Goal: Transaction & Acquisition: Purchase product/service

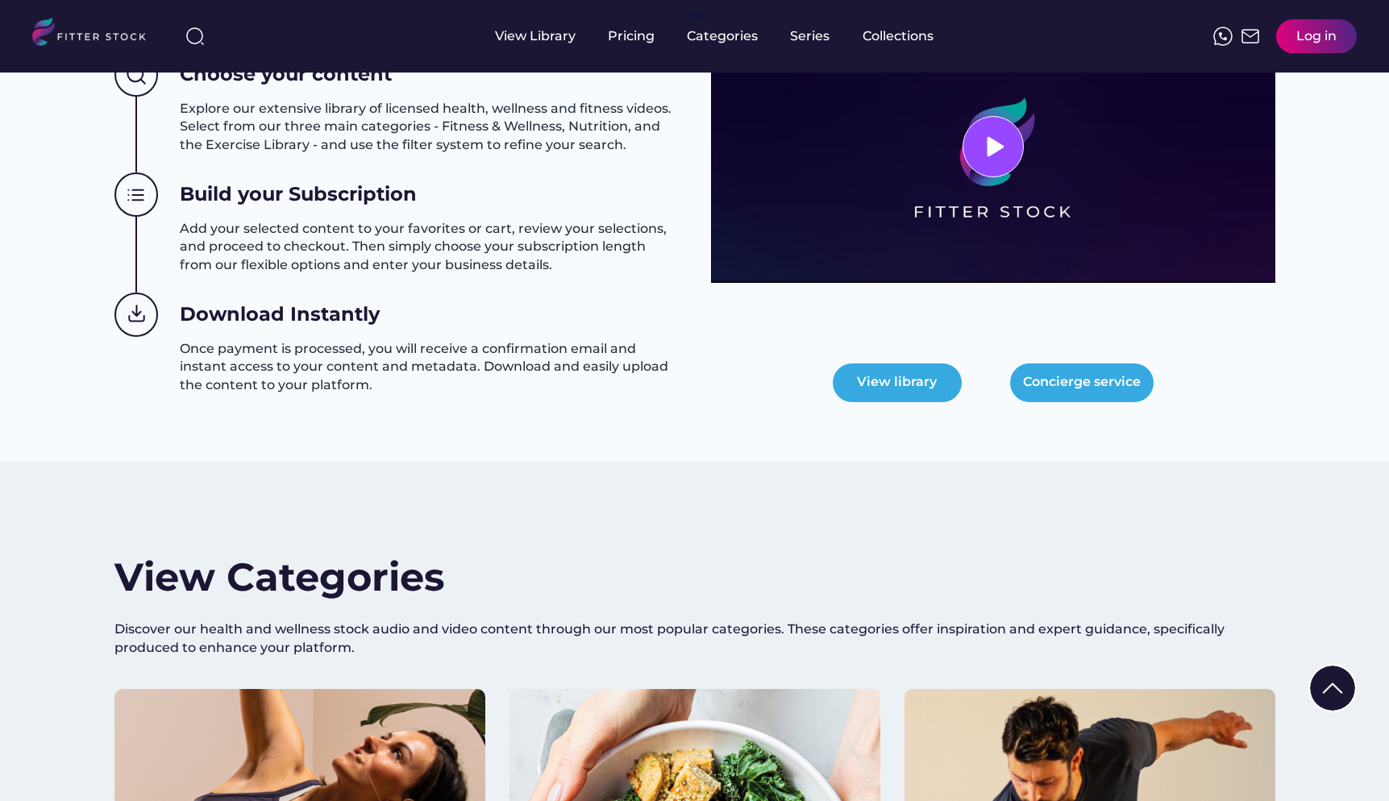
scroll to position [783, 0]
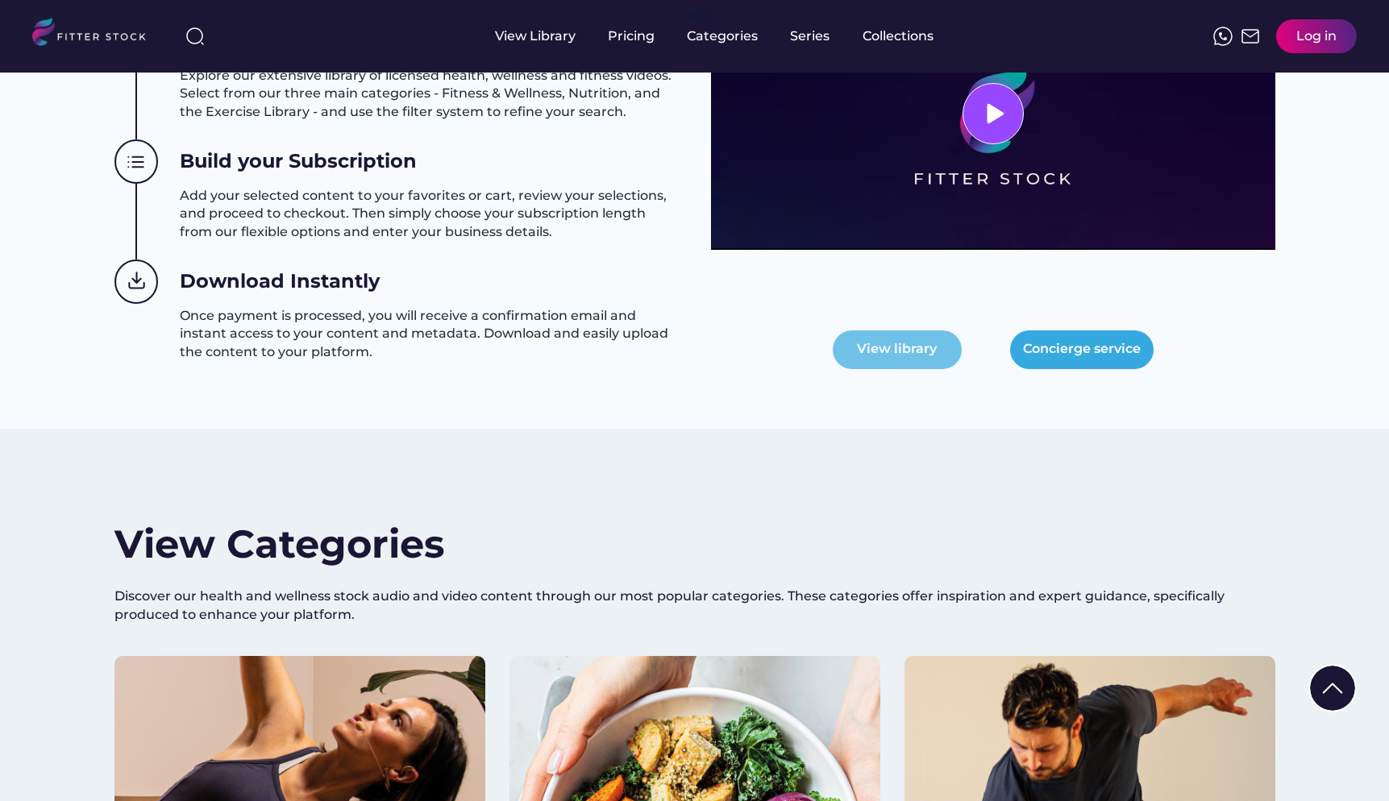
click at [894, 333] on button "View library" at bounding box center [897, 350] width 129 height 39
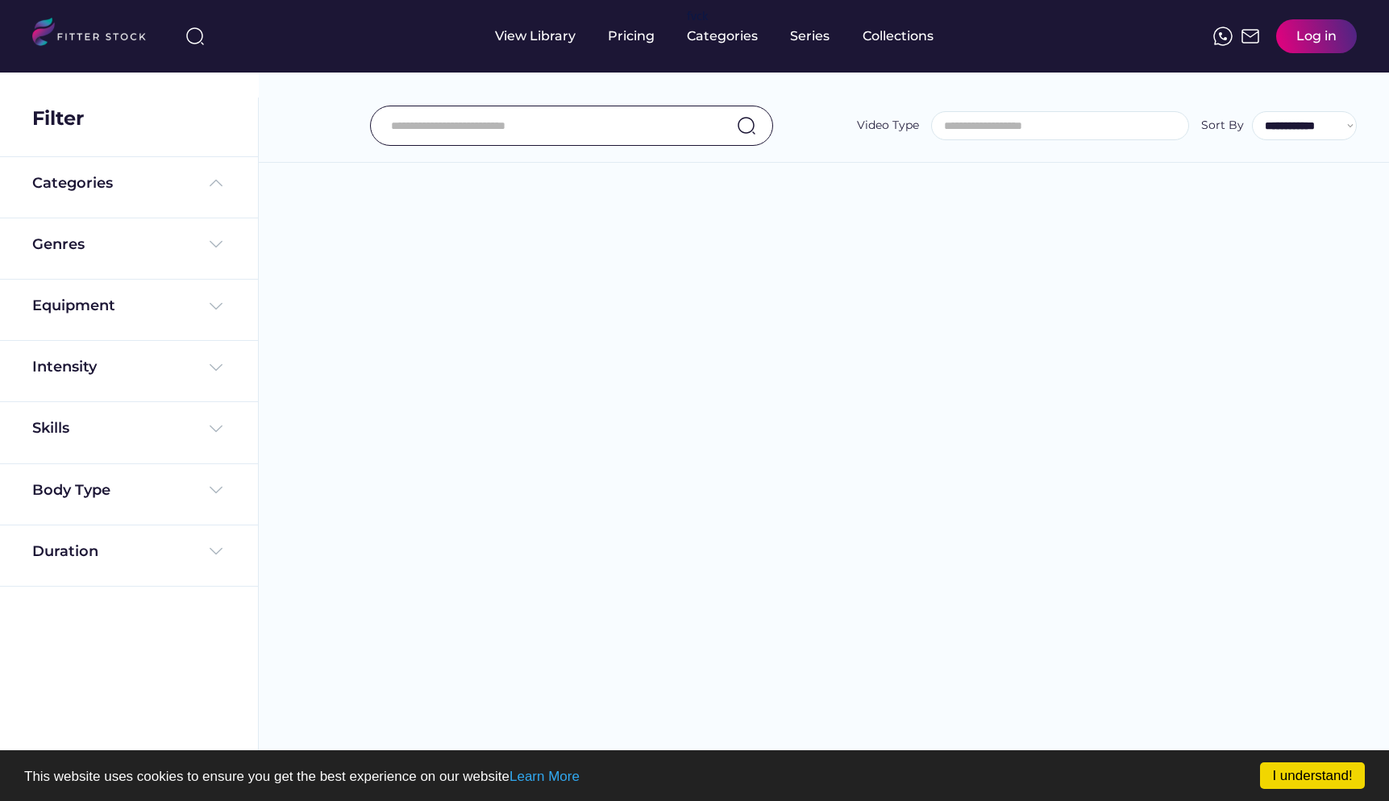
select select
select select "**********"
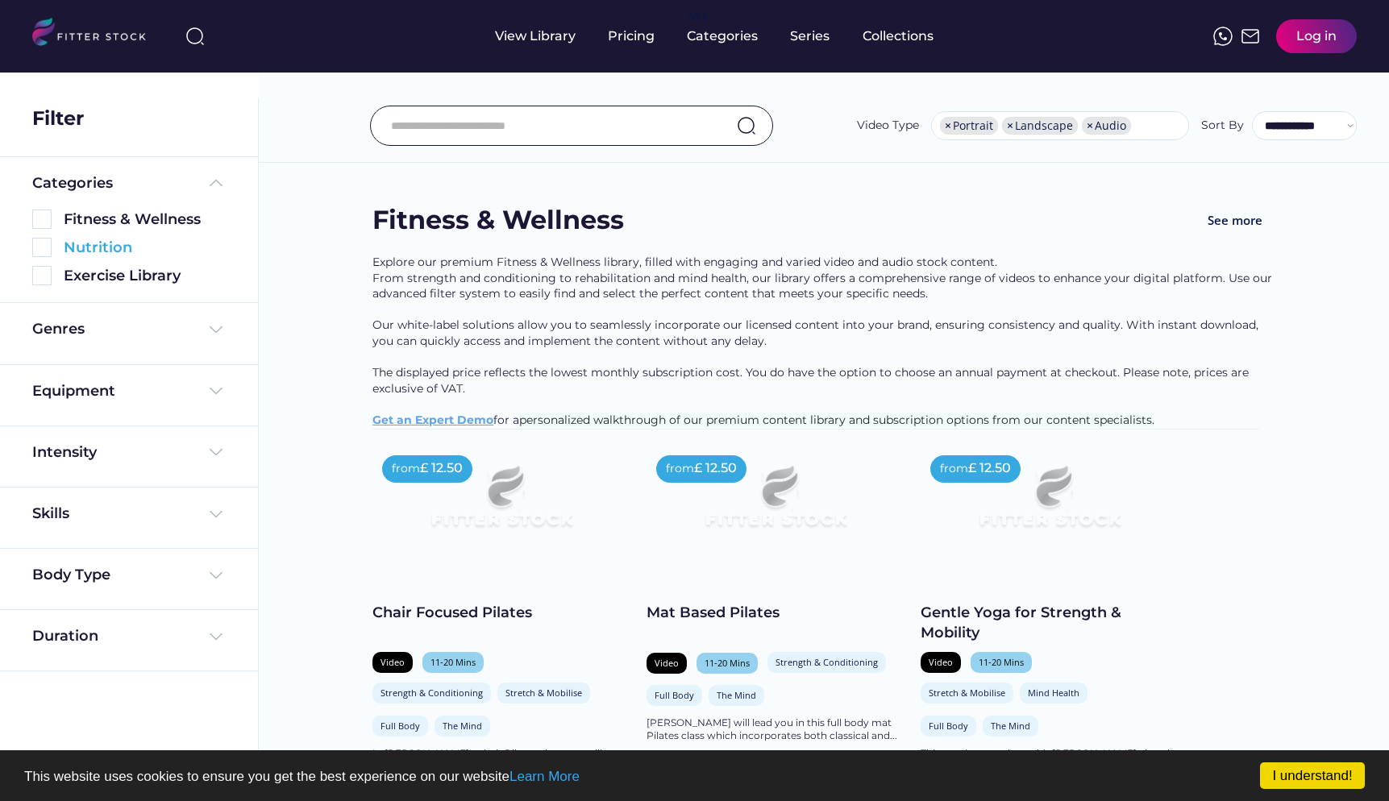
scroll to position [23, 0]
click at [66, 278] on div "Exercise Library" at bounding box center [145, 276] width 162 height 20
click at [44, 277] on img at bounding box center [41, 275] width 19 height 19
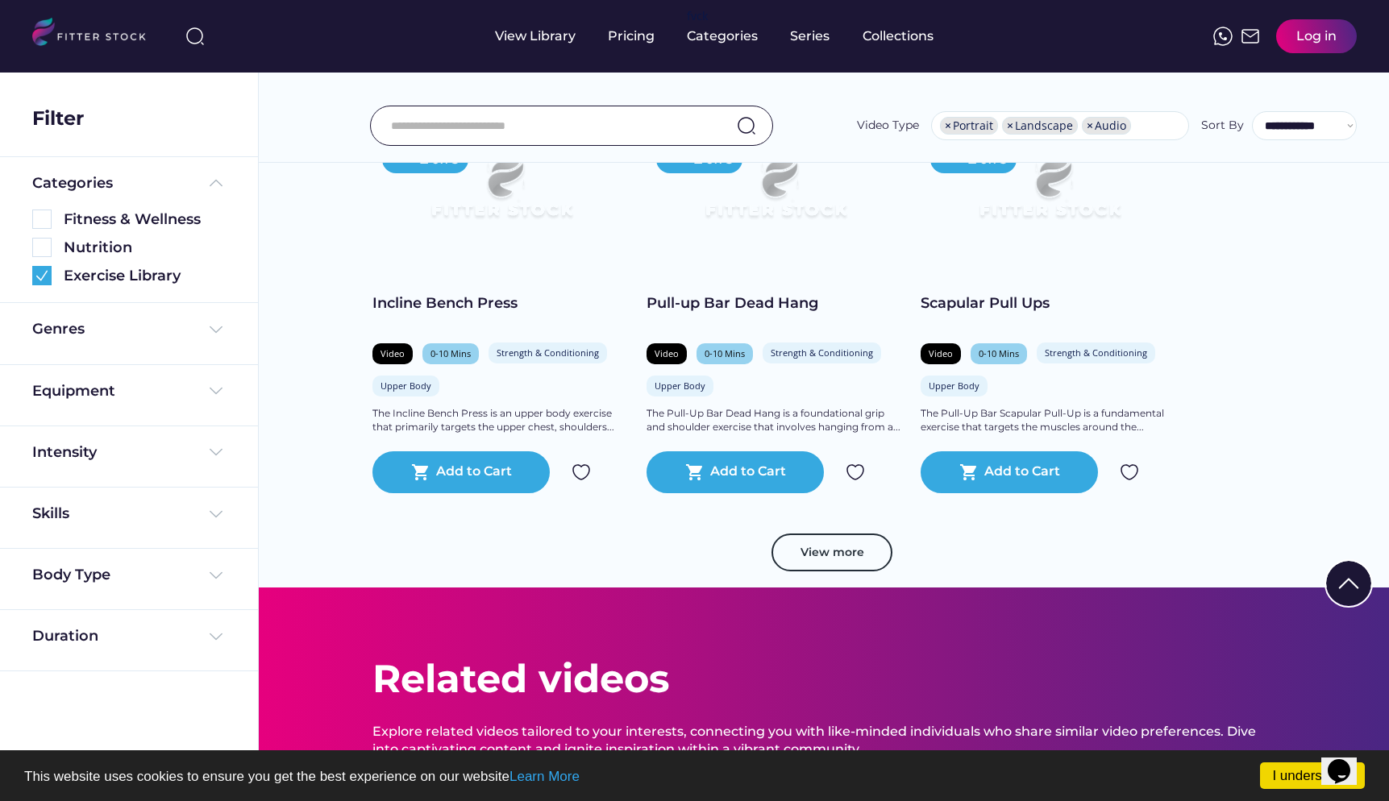
scroll to position [2757, 0]
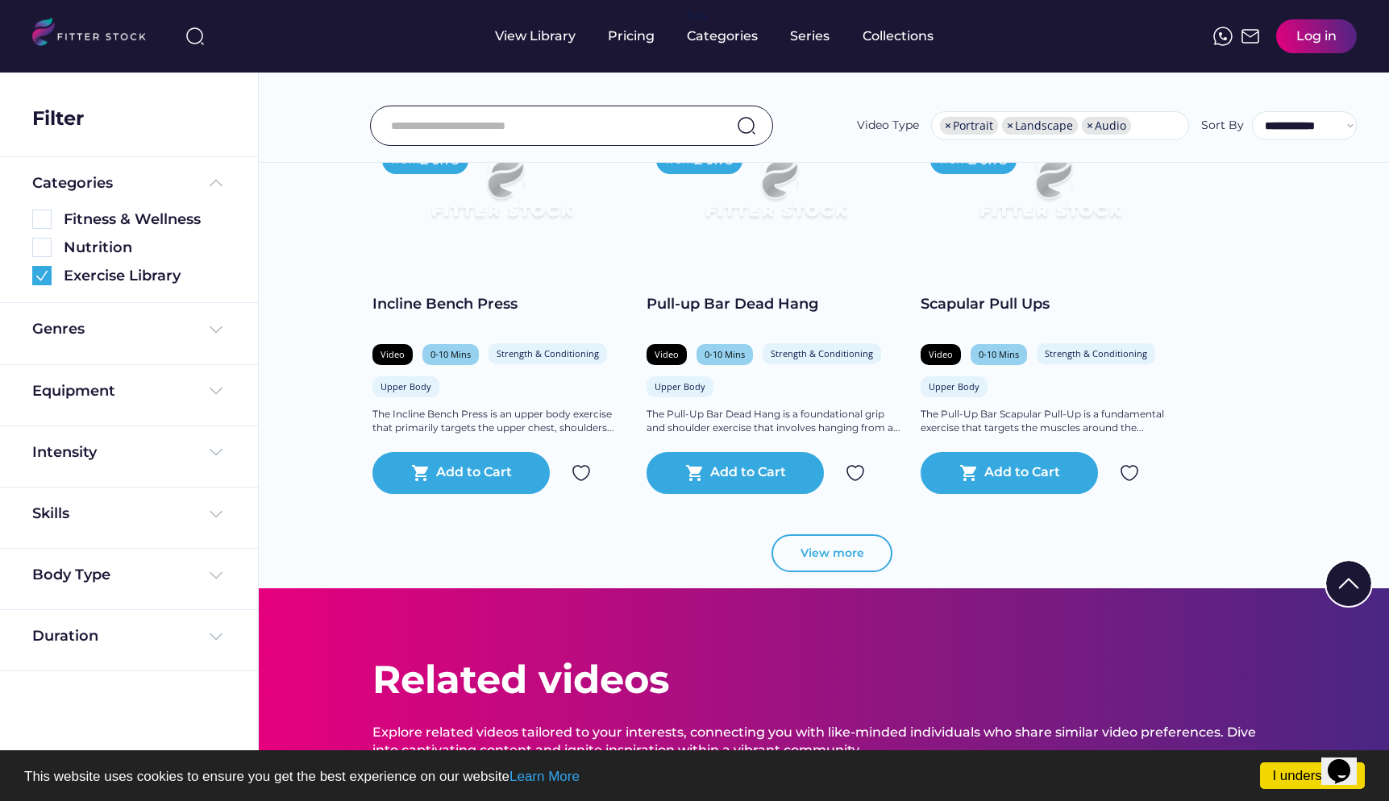
click at [861, 546] on button "View more" at bounding box center [831, 553] width 121 height 39
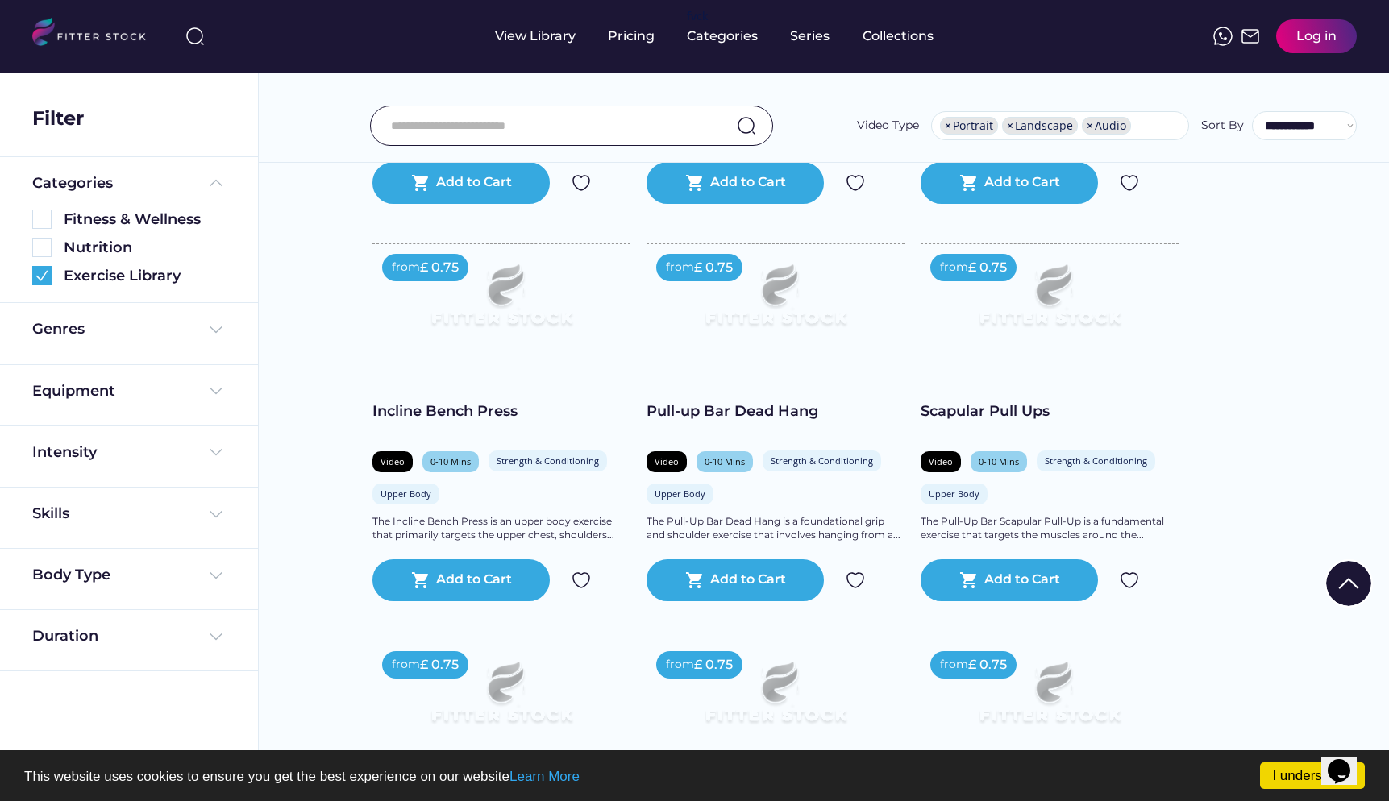
scroll to position [2635, 0]
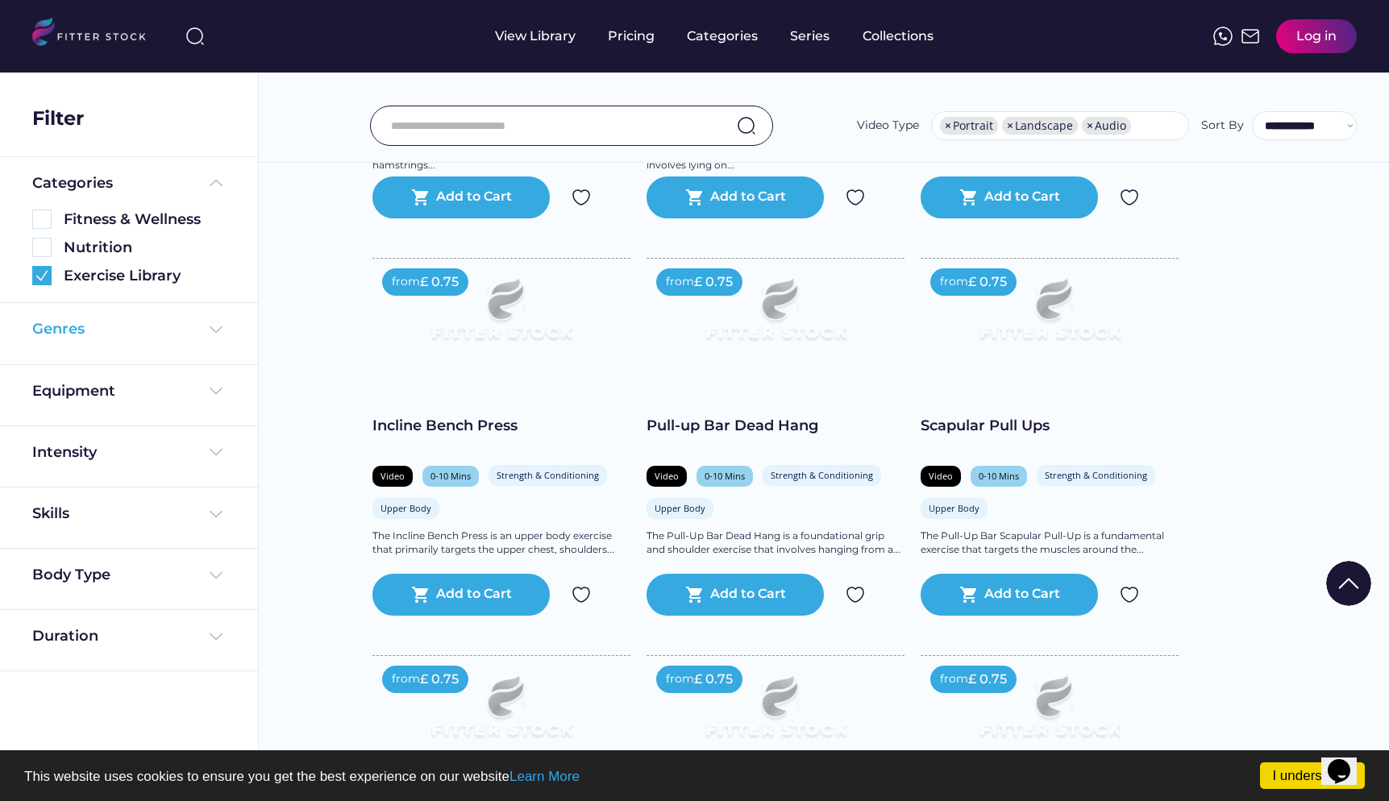
click at [156, 327] on div "Genres" at bounding box center [128, 329] width 193 height 20
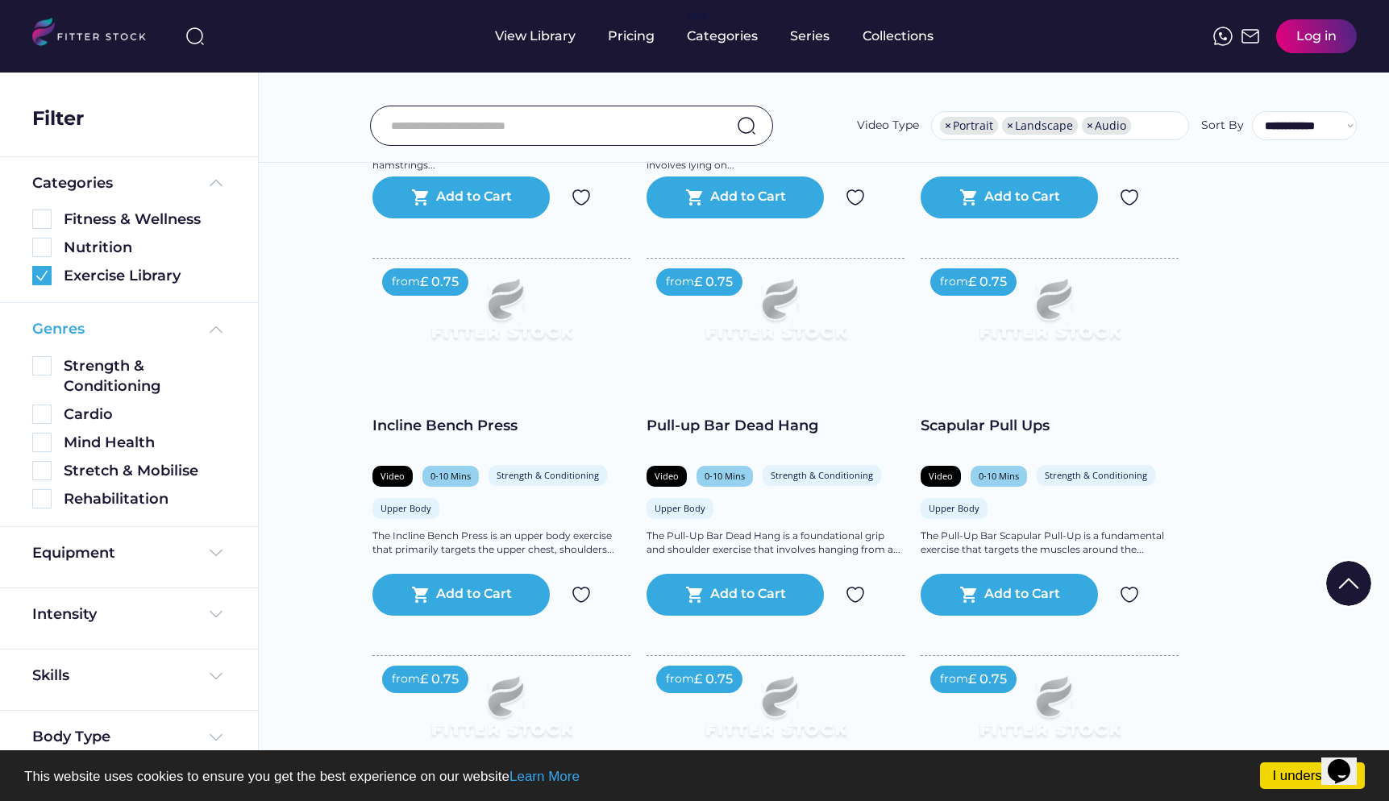
click at [156, 327] on div "Genres" at bounding box center [128, 329] width 193 height 20
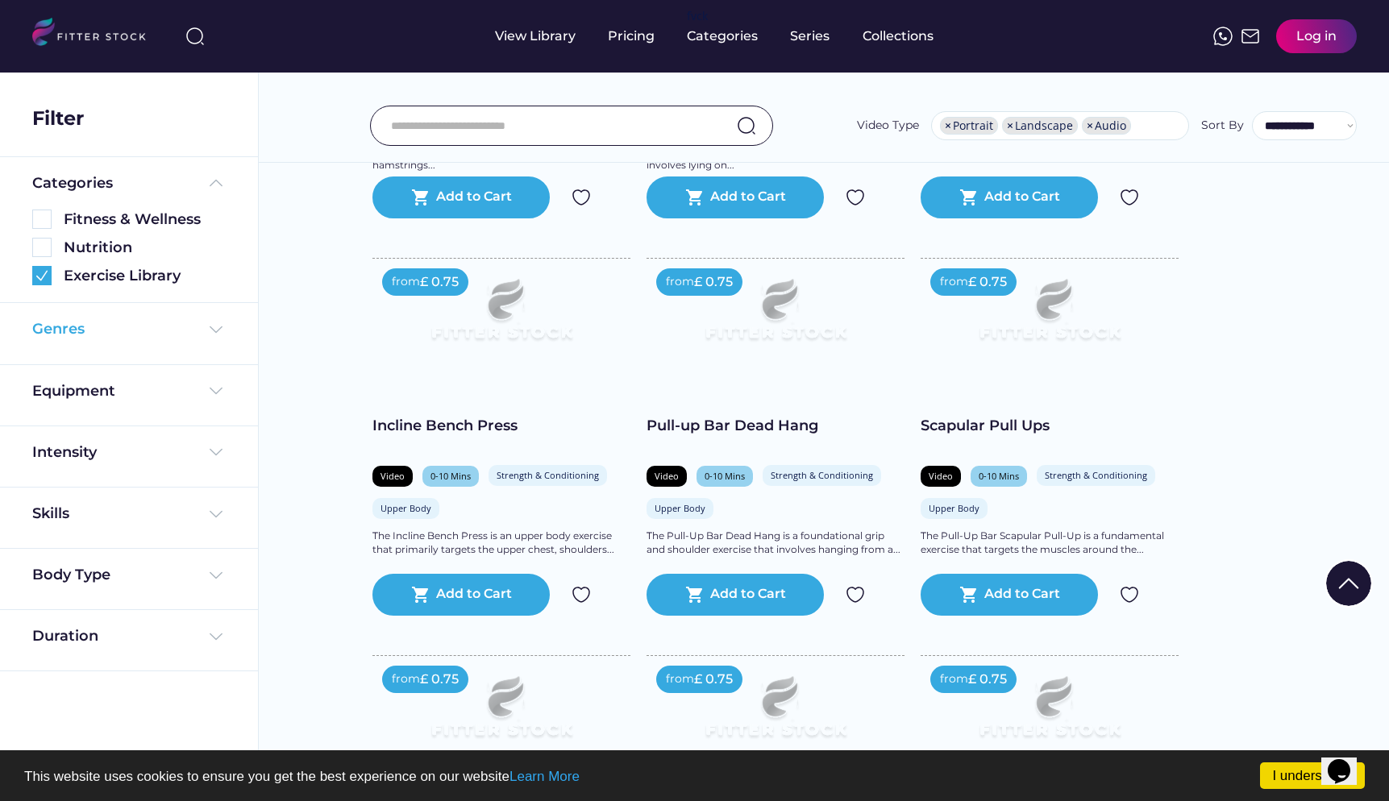
click at [156, 327] on div "Genres" at bounding box center [128, 329] width 193 height 20
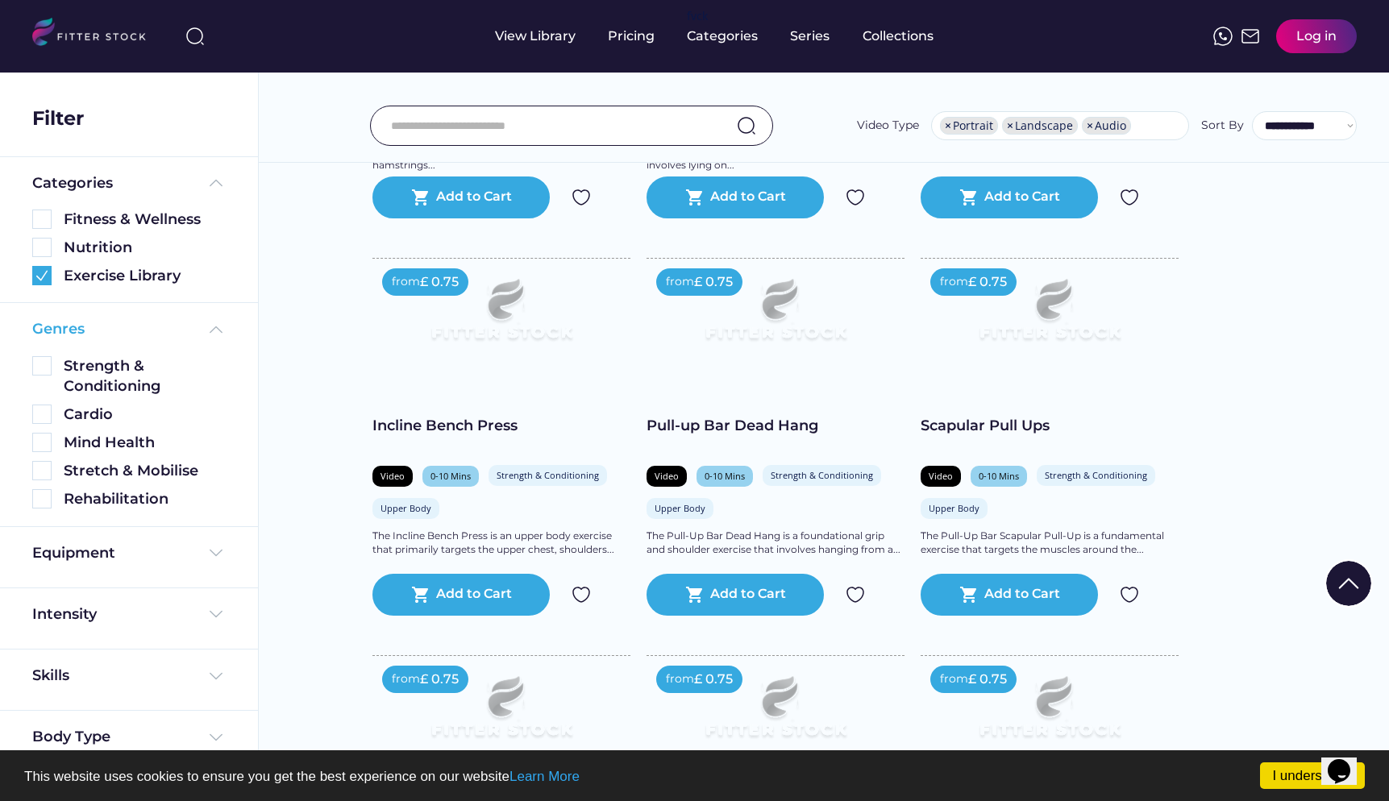
click at [100, 322] on div "Genres" at bounding box center [128, 329] width 193 height 20
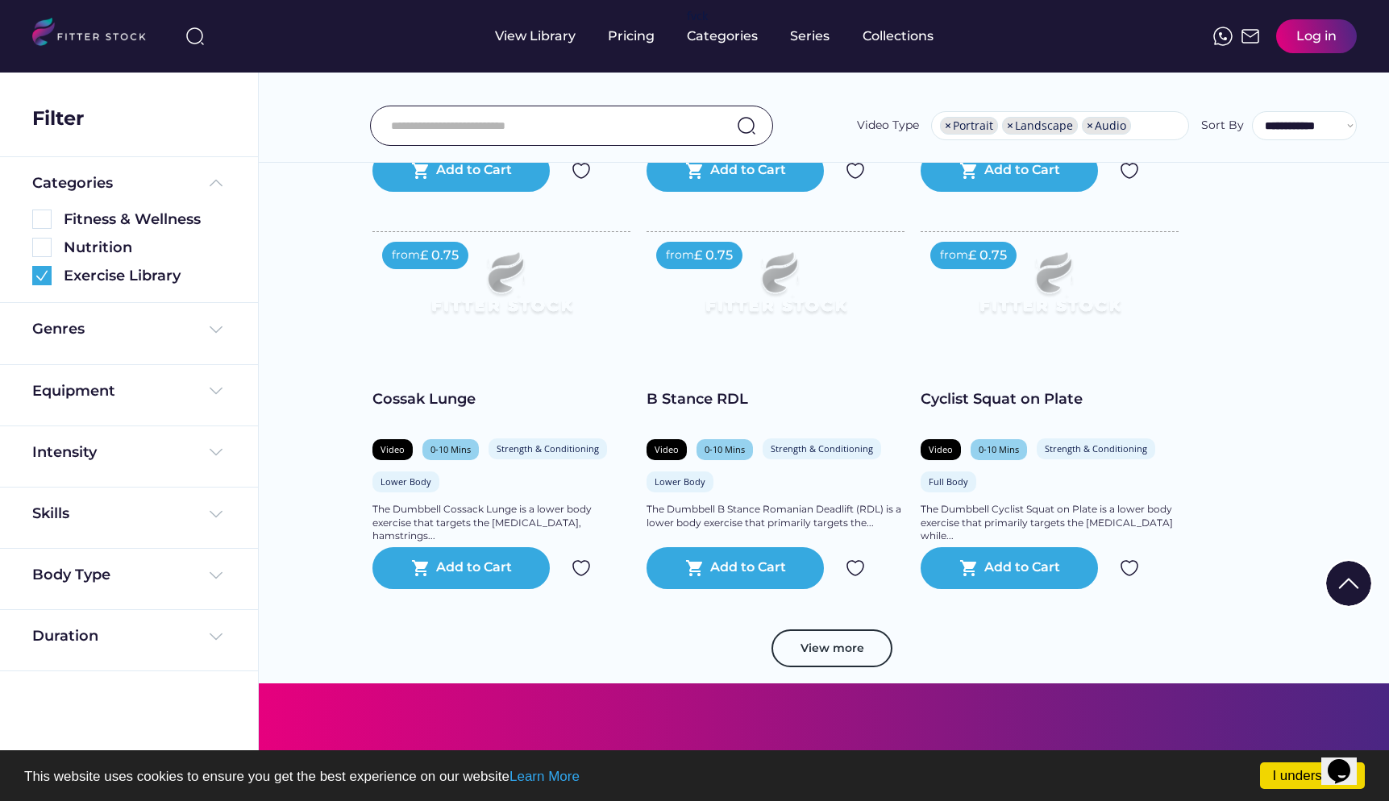
scroll to position [5409, 0]
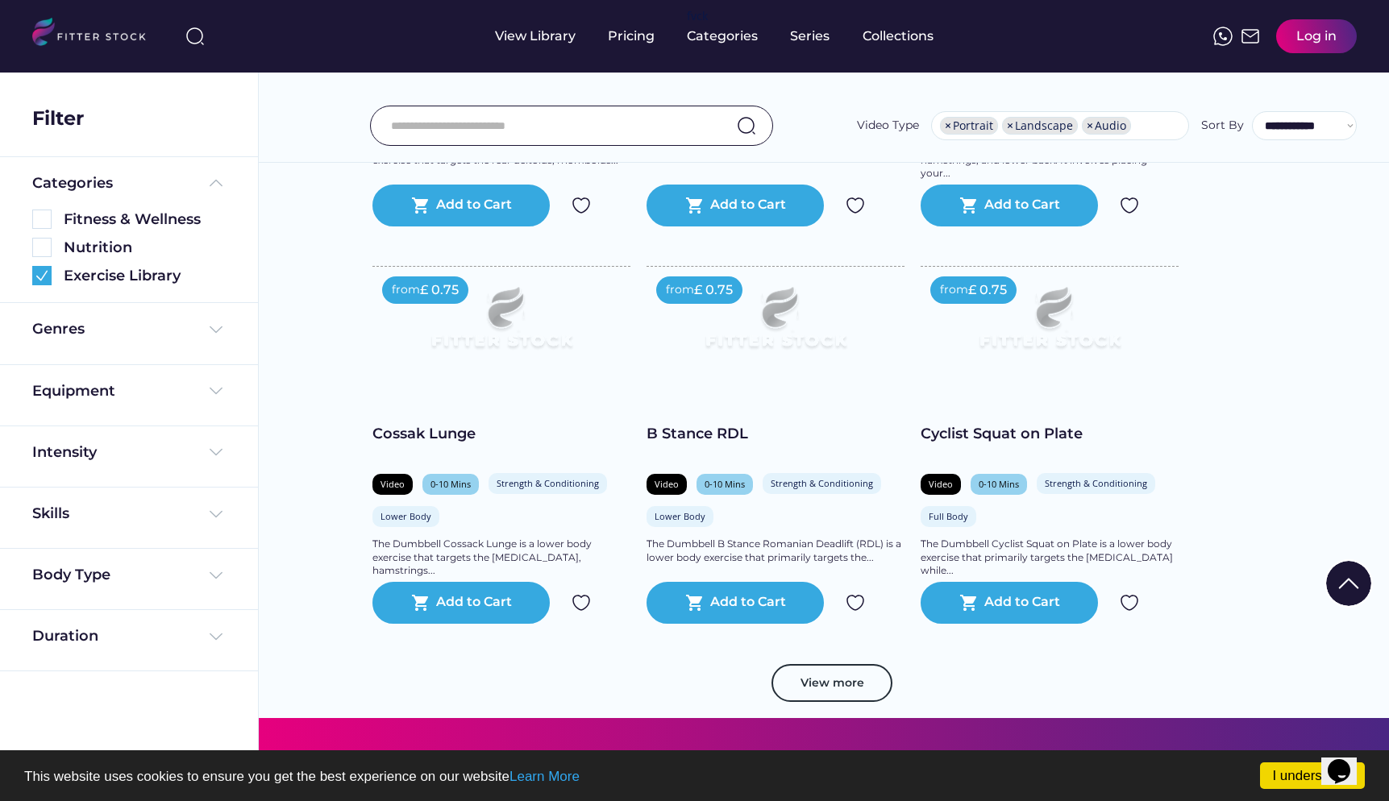
click at [408, 373] on img at bounding box center [501, 325] width 206 height 116
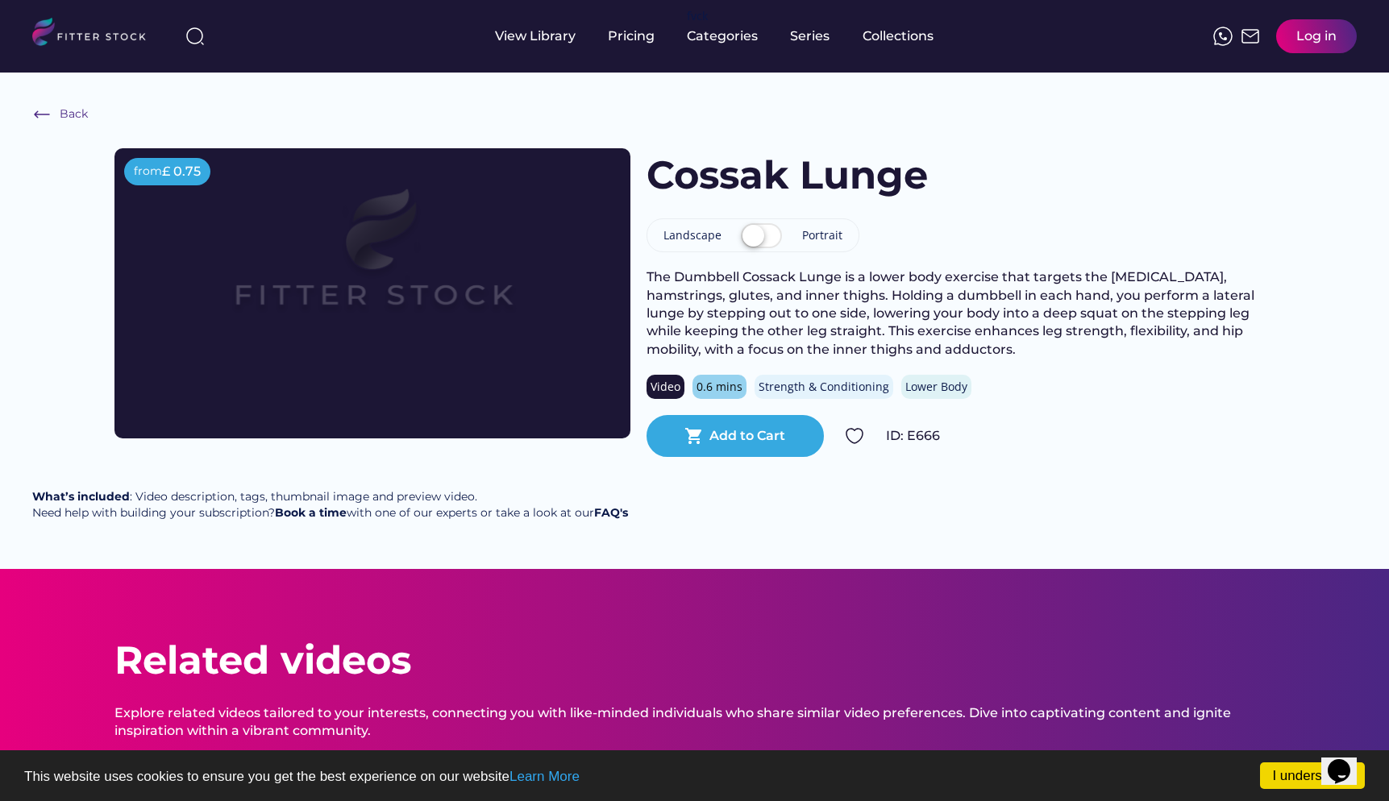
click at [354, 299] on img at bounding box center [372, 264] width 413 height 232
click at [765, 245] on label at bounding box center [761, 236] width 49 height 35
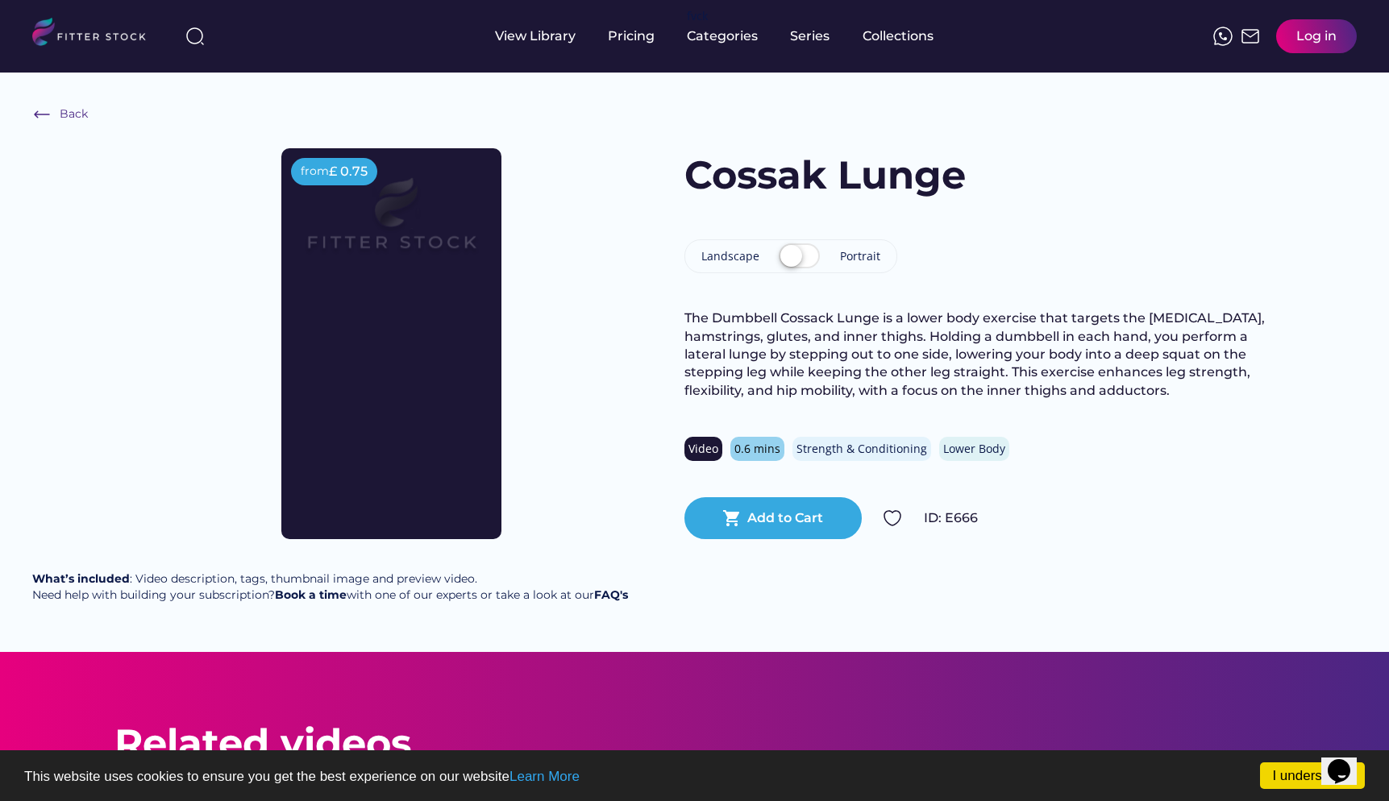
click at [598, 331] on div "from £ 0.75" at bounding box center [391, 343] width 554 height 391
click at [64, 119] on div "Back" at bounding box center [74, 114] width 29 height 16
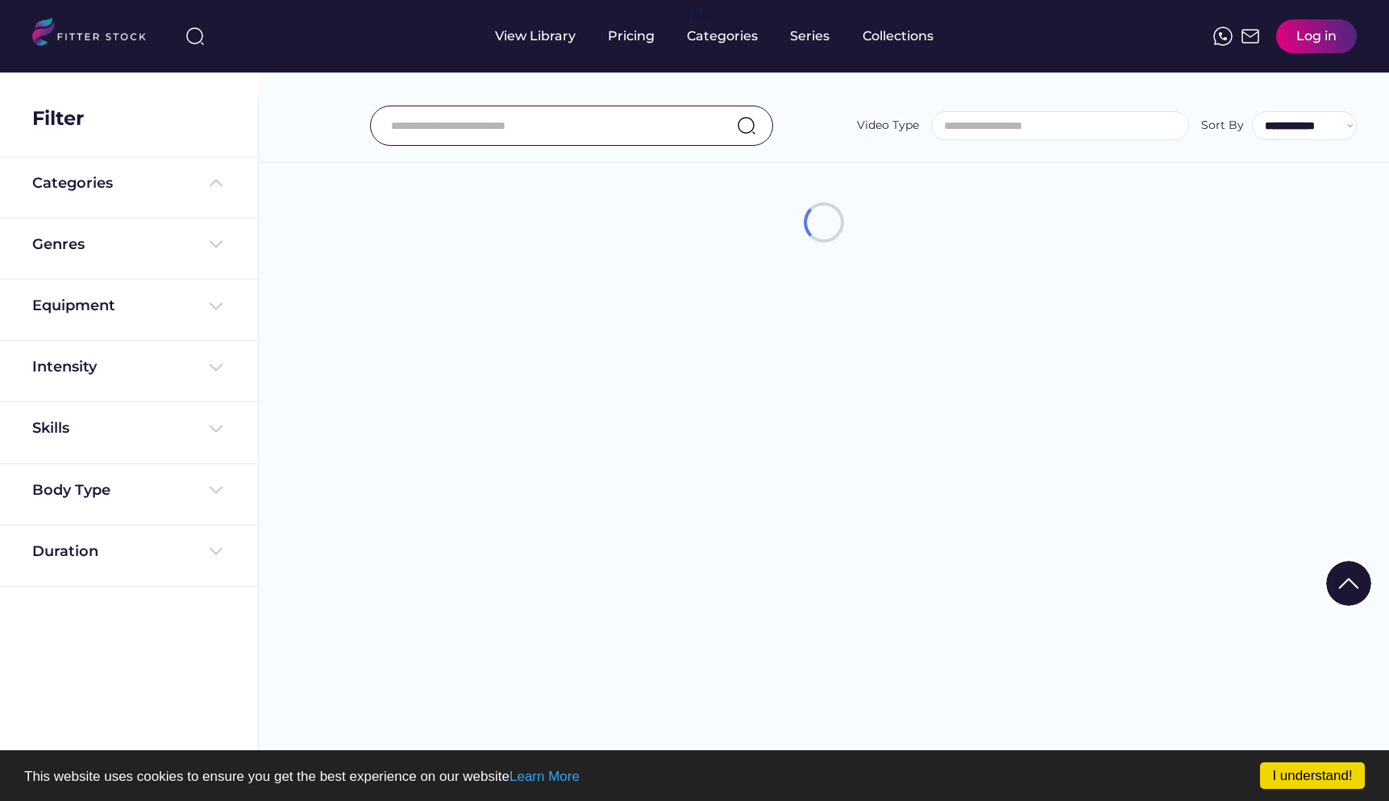
select select
select select "**********"
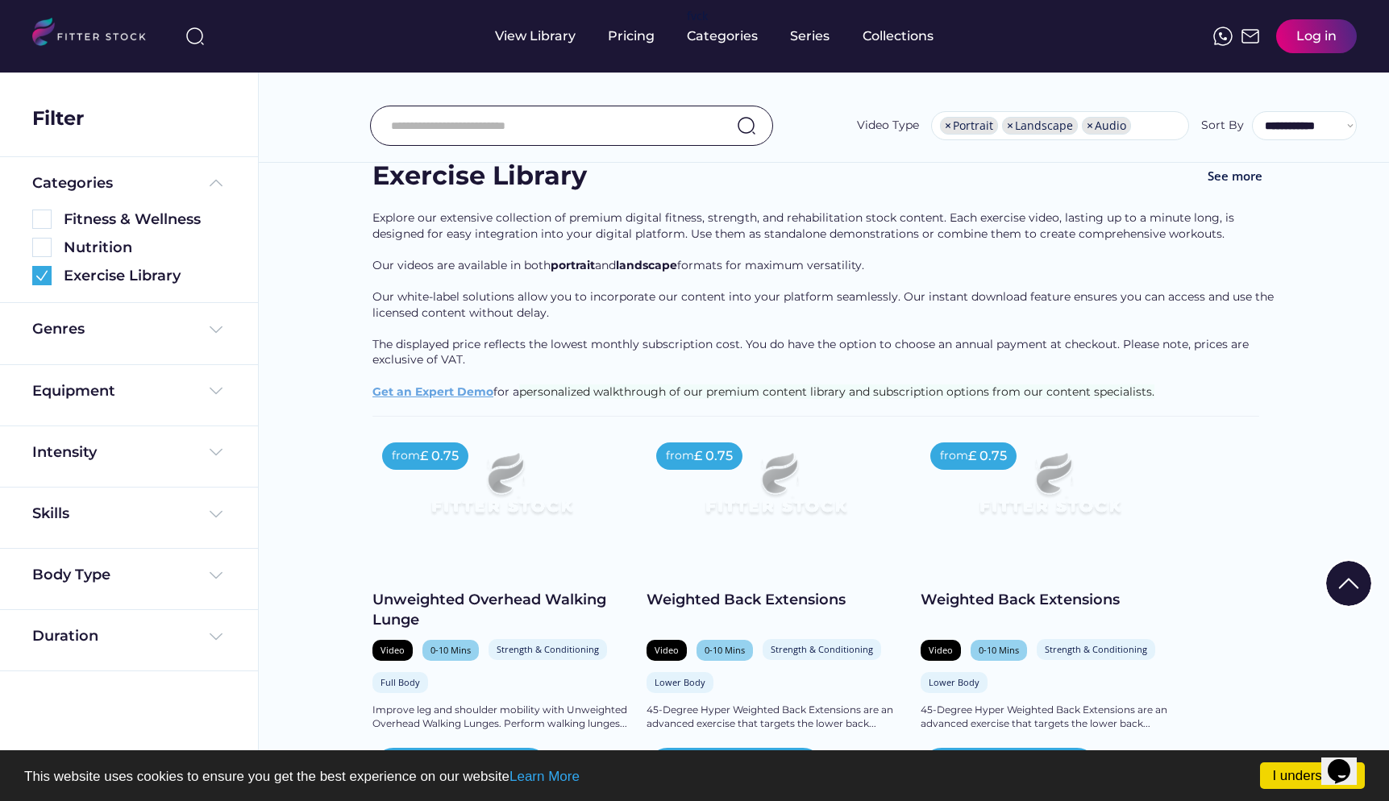
scroll to position [18, 0]
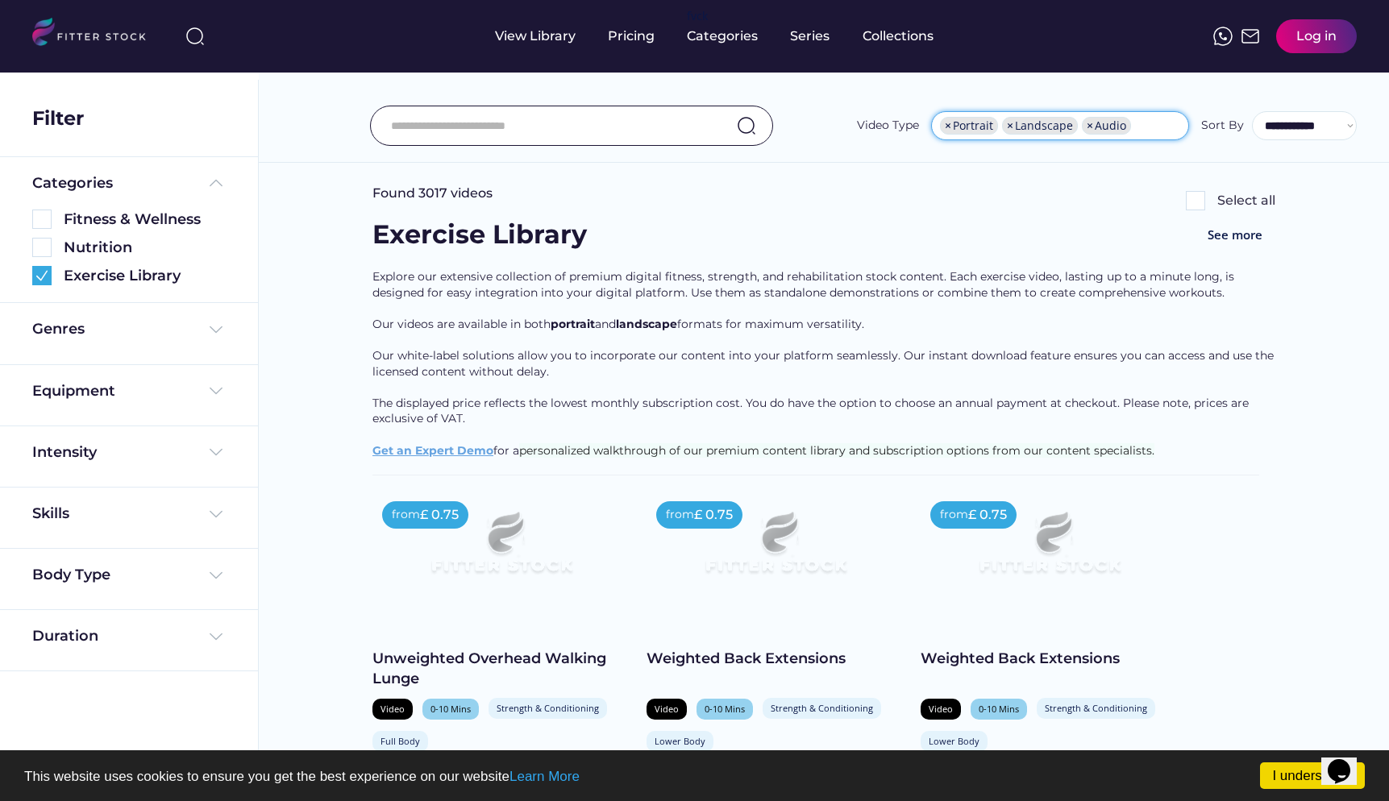
click at [1026, 125] on li "× Landscape" at bounding box center [1040, 126] width 76 height 18
click at [1012, 125] on span "×" at bounding box center [1010, 125] width 6 height 11
select select "**********"
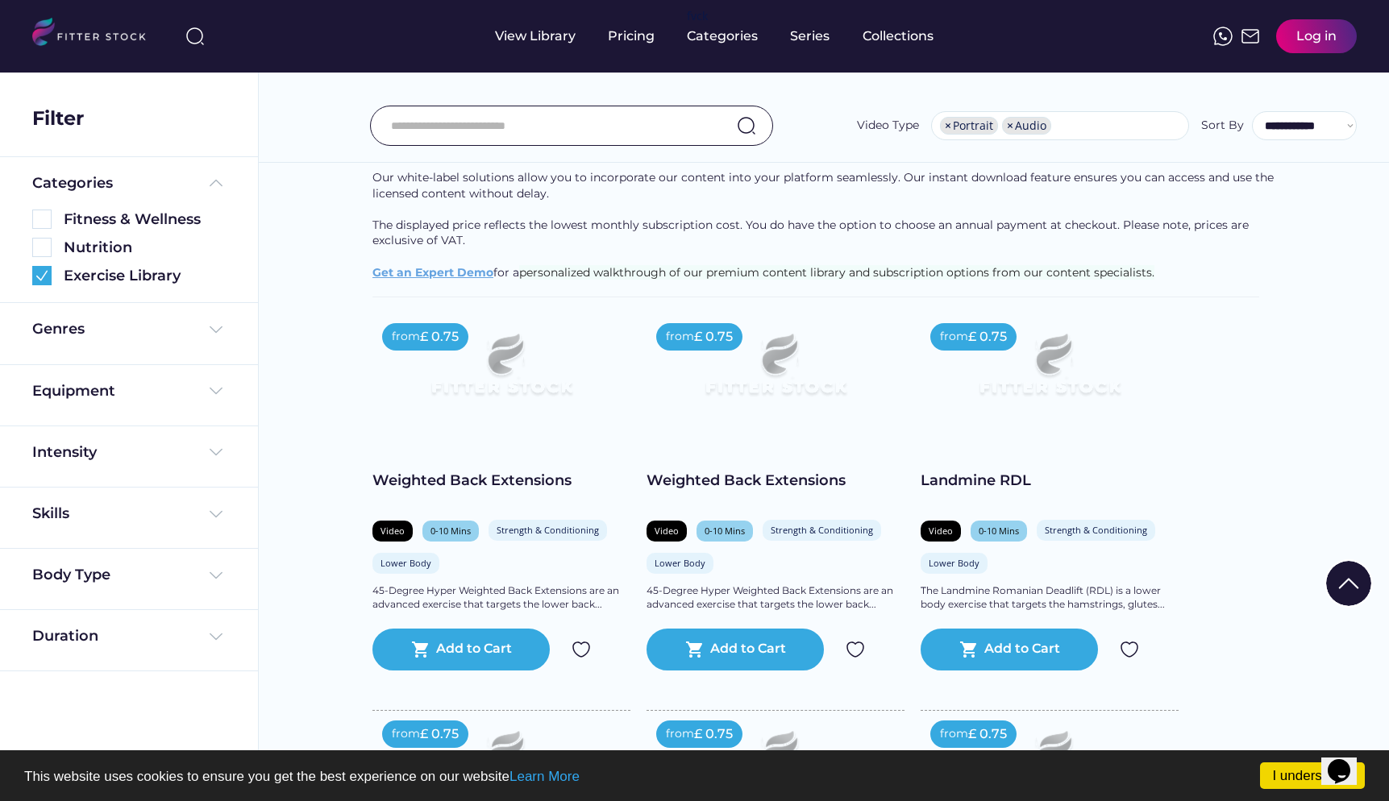
scroll to position [218, 0]
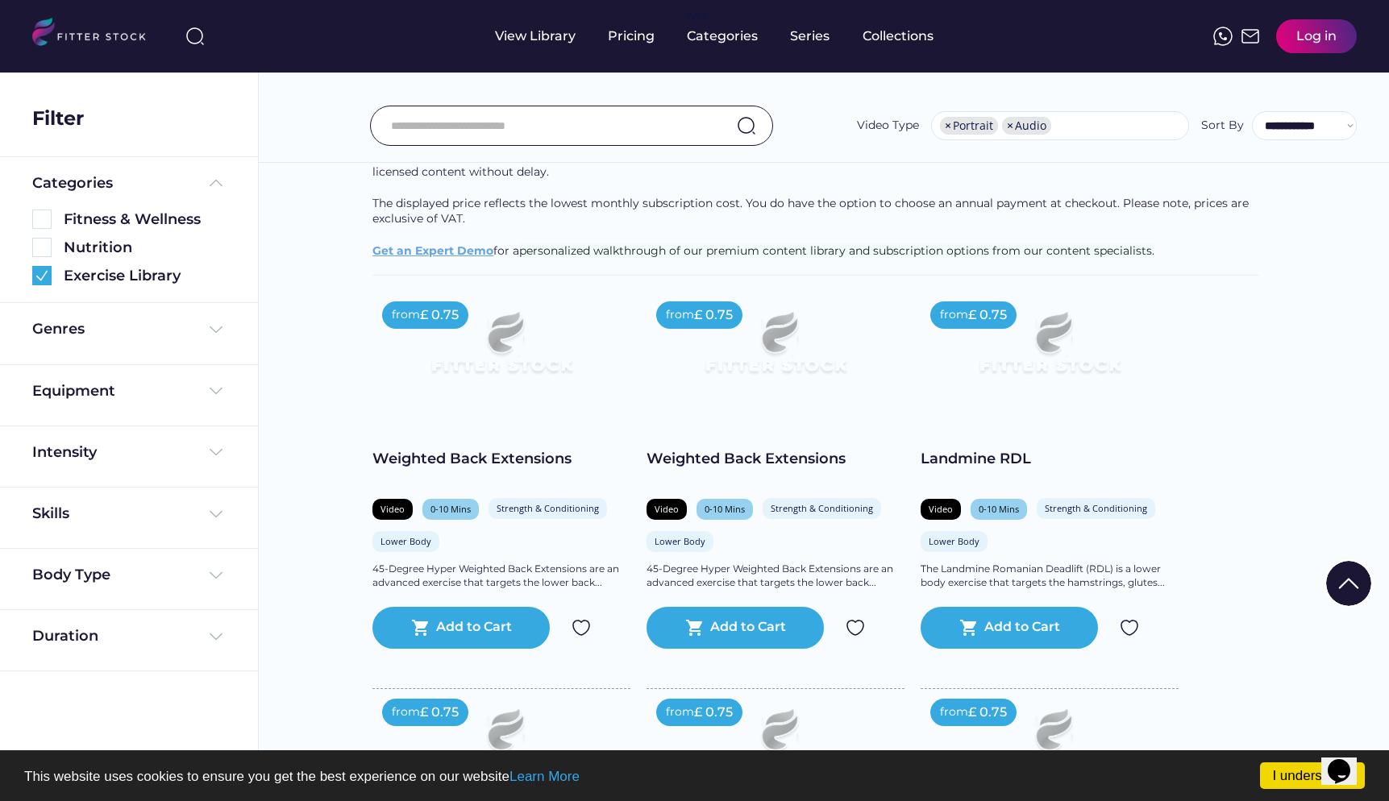
click at [823, 318] on img at bounding box center [775, 350] width 206 height 116
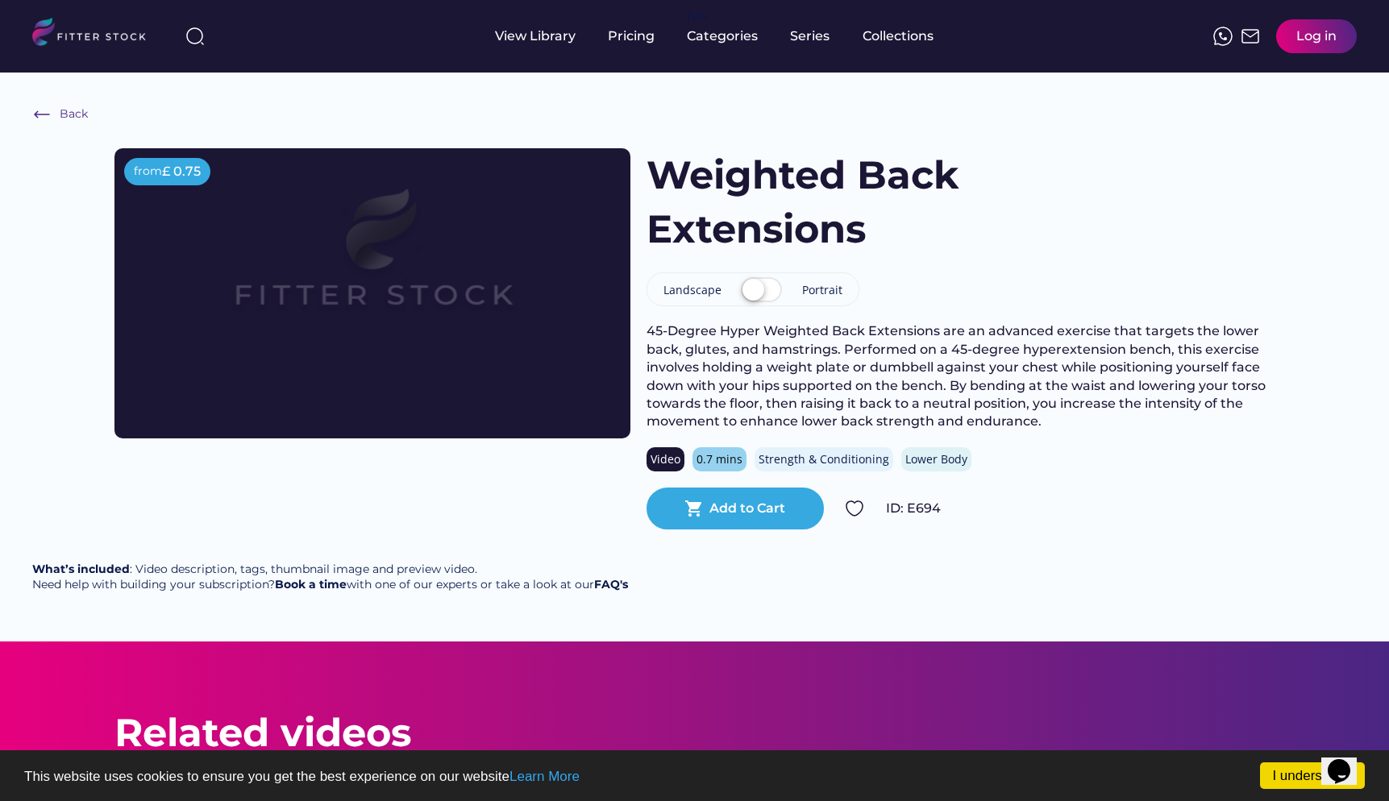
click at [752, 293] on label at bounding box center [761, 290] width 49 height 35
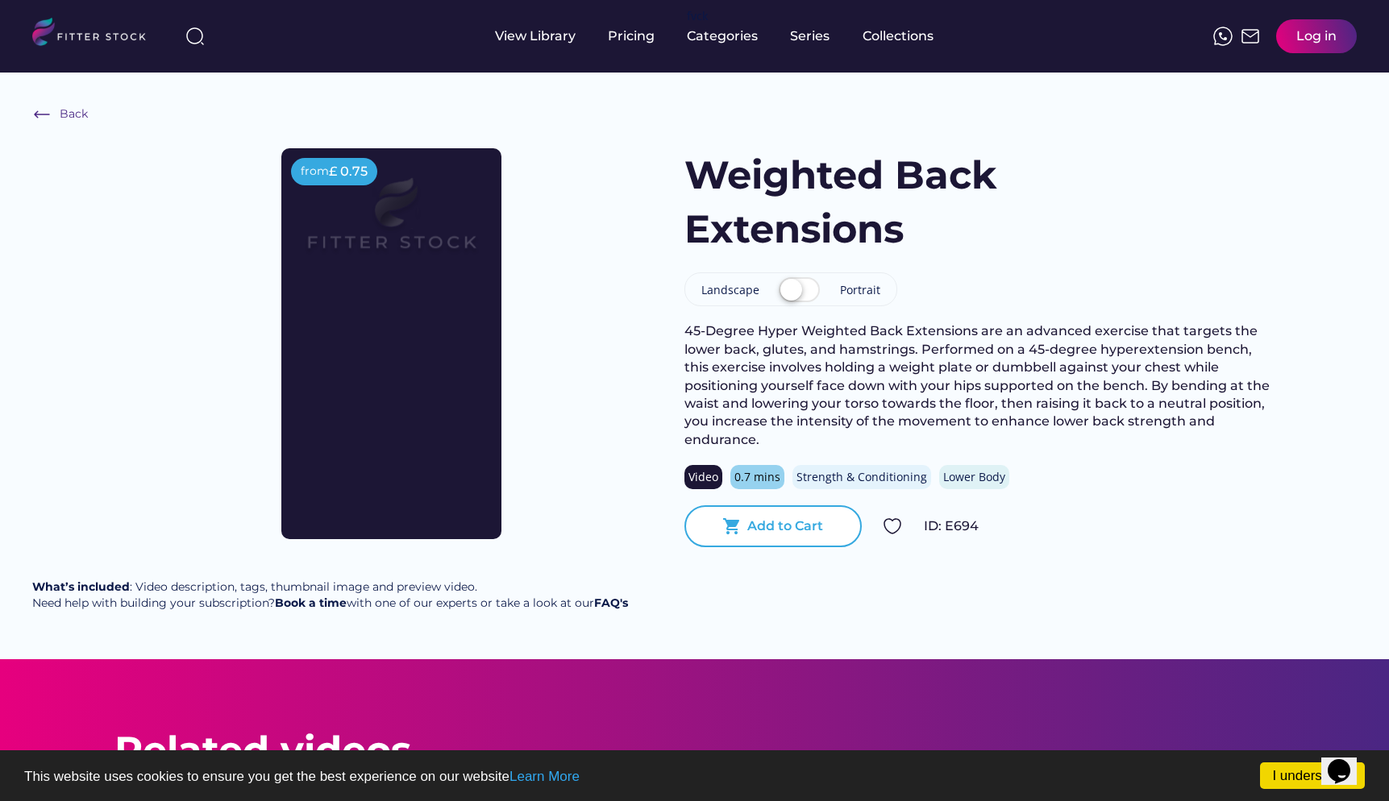
click at [787, 522] on div "Add to Cart" at bounding box center [785, 527] width 76 height 18
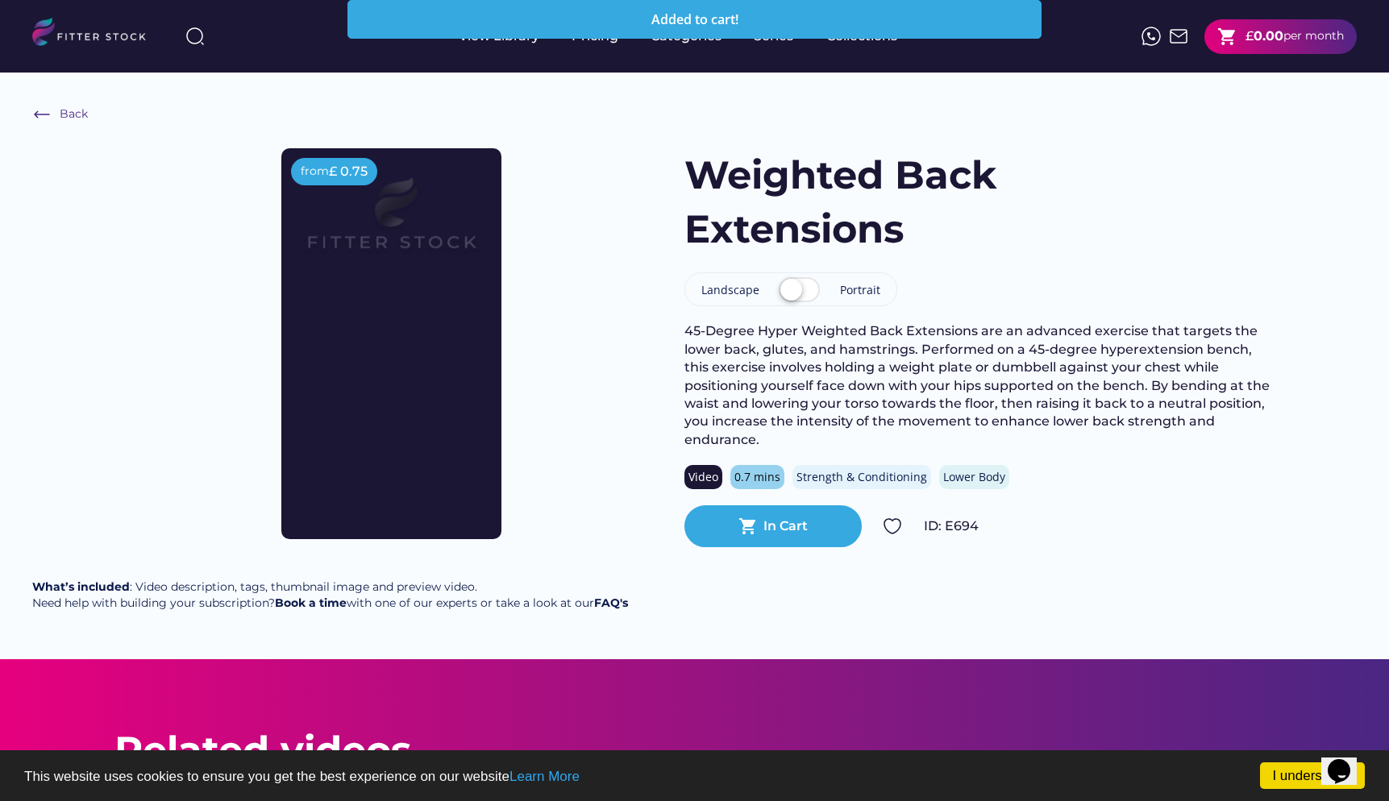
click at [1245, 31] on div "£" at bounding box center [1249, 36] width 8 height 18
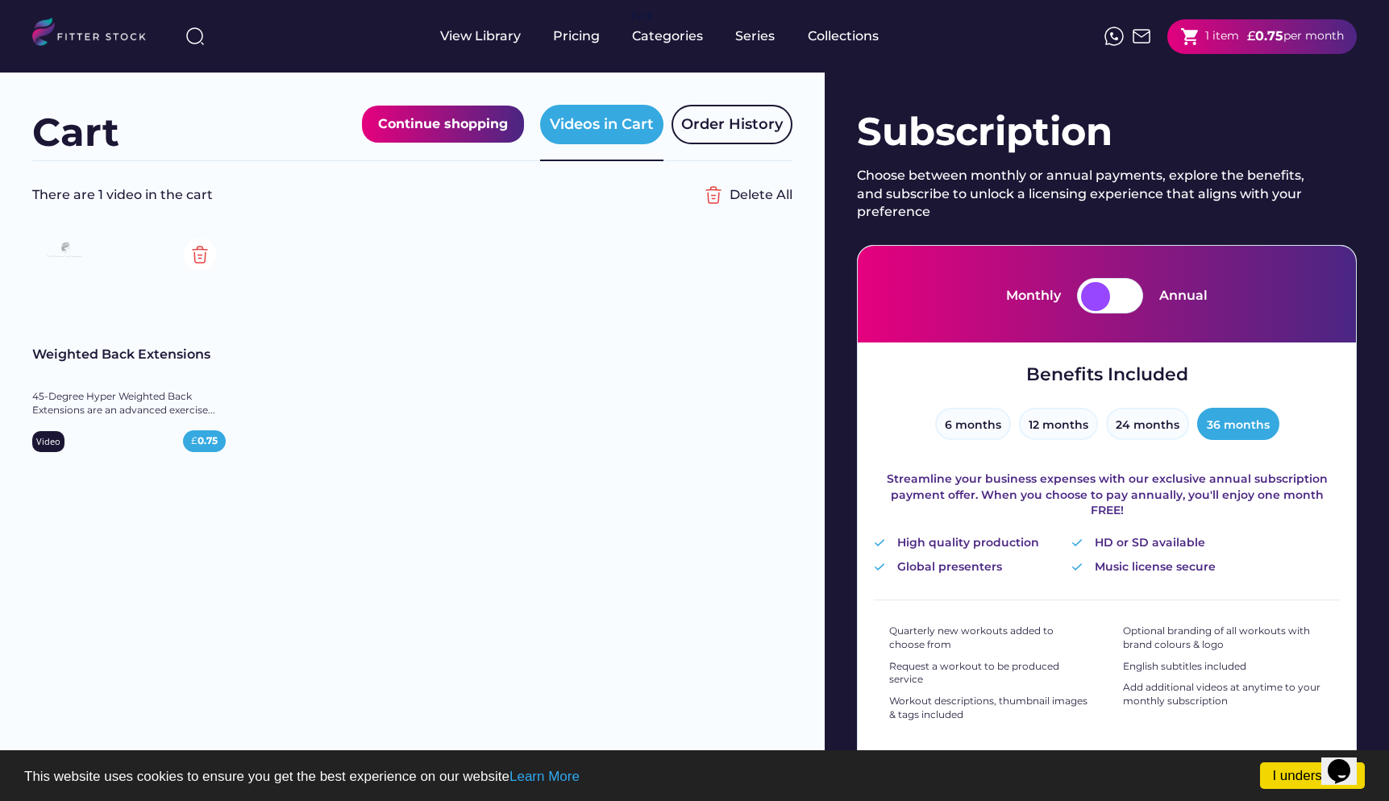
click at [1099, 301] on div at bounding box center [1095, 296] width 29 height 29
